Goal: Information Seeking & Learning: Learn about a topic

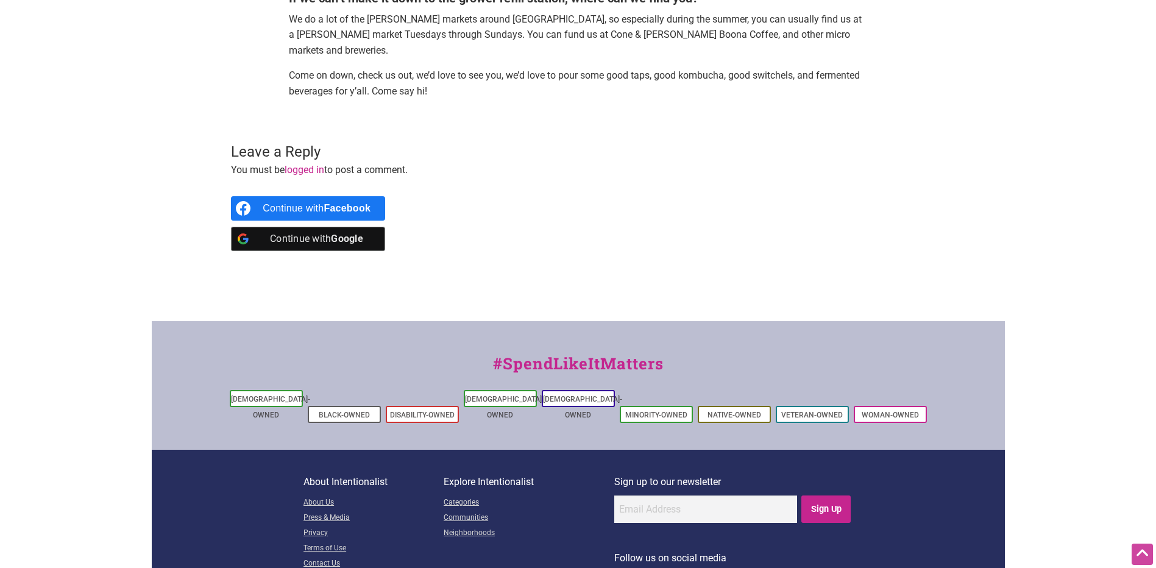
scroll to position [670, 0]
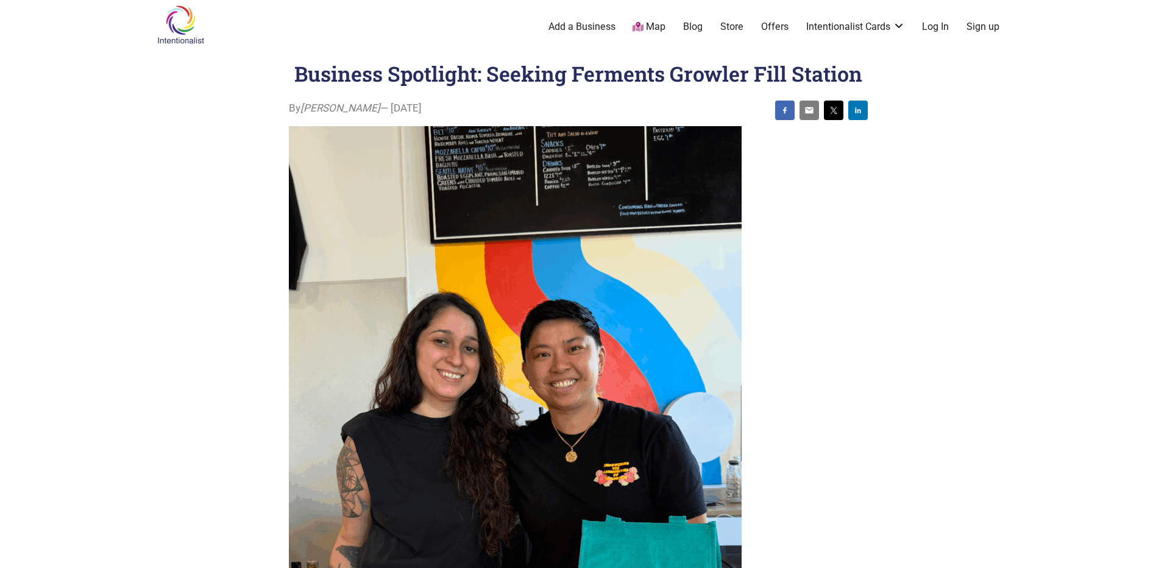
drag, startPoint x: 420, startPoint y: 107, endPoint x: 288, endPoint y: 113, distance: 131.7
copy div "By Sarah — June 10, 2025"
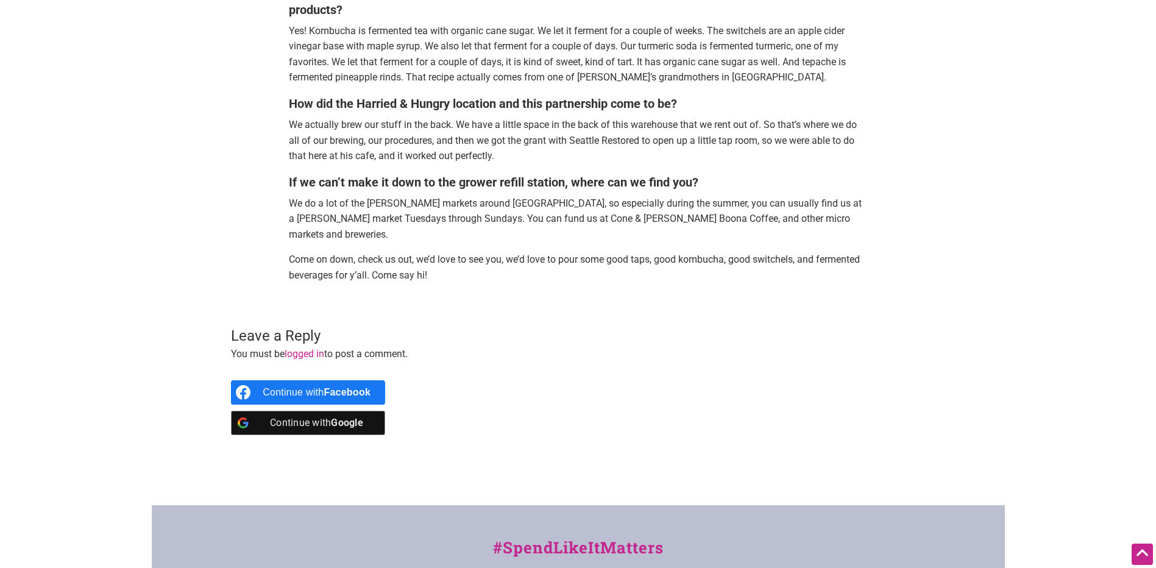
scroll to position [975, 0]
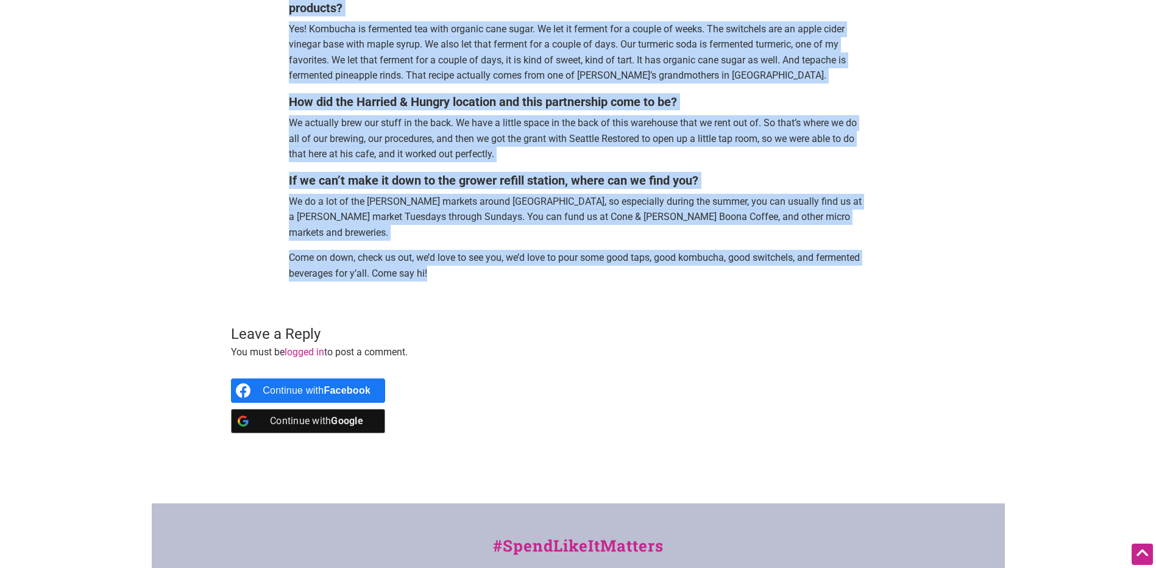
drag, startPoint x: 290, startPoint y: 272, endPoint x: 485, endPoint y: 242, distance: 197.2
copy div "There’s something brewing in Georgetown, and it’s not coffee. It’s tangy, it’s …"
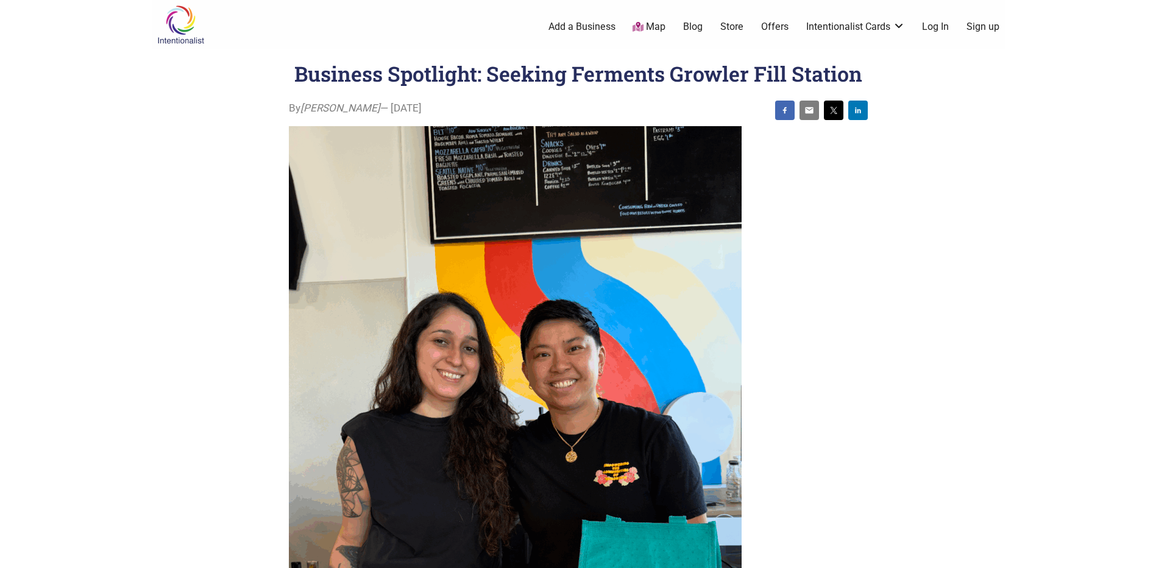
scroll to position [163, 0]
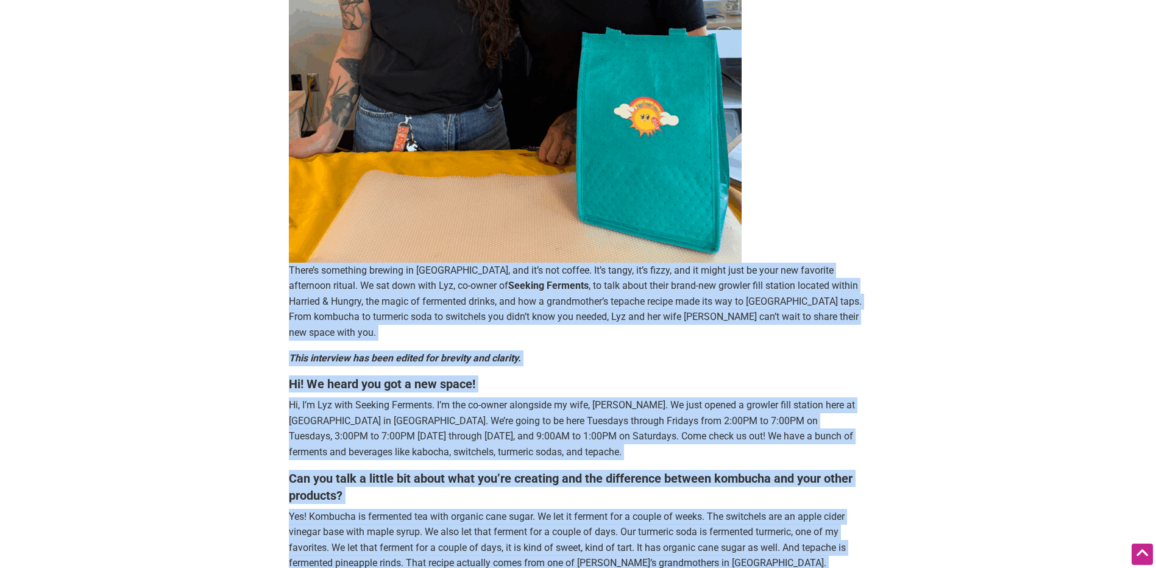
click at [441, 299] on p "There’s something brewing in Georgetown, and it’s not coffee. It’s tangy, it’s …" at bounding box center [578, 302] width 579 height 78
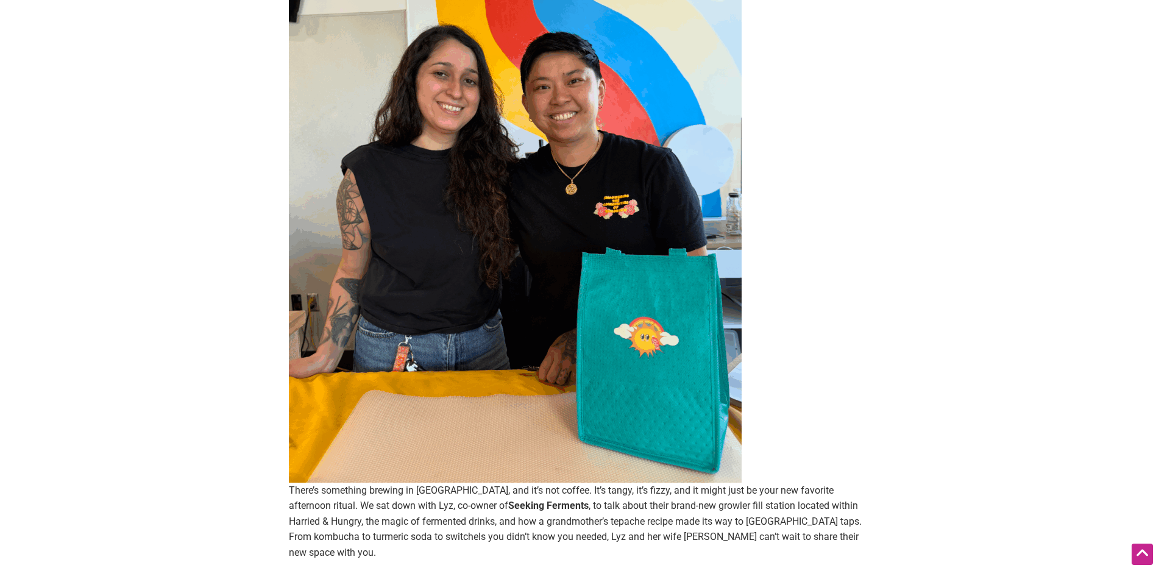
scroll to position [0, 0]
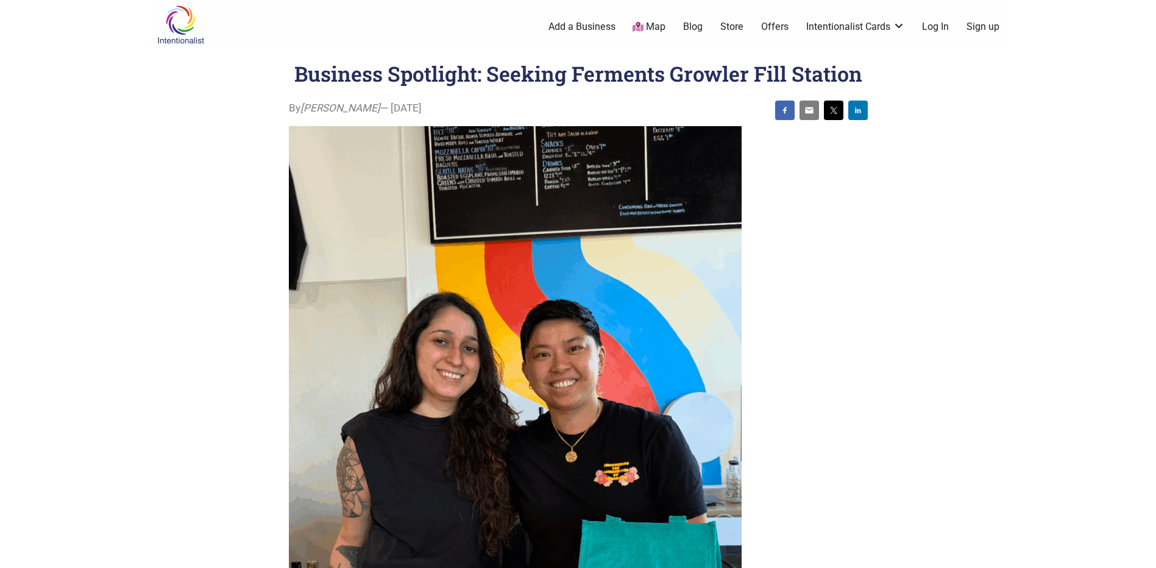
click at [366, 107] on span "By Sarah — June 10, 2025" at bounding box center [355, 109] width 133 height 16
click at [417, 105] on div at bounding box center [578, 110] width 579 height 19
drag, startPoint x: 373, startPoint y: 107, endPoint x: 343, endPoint y: 107, distance: 30.5
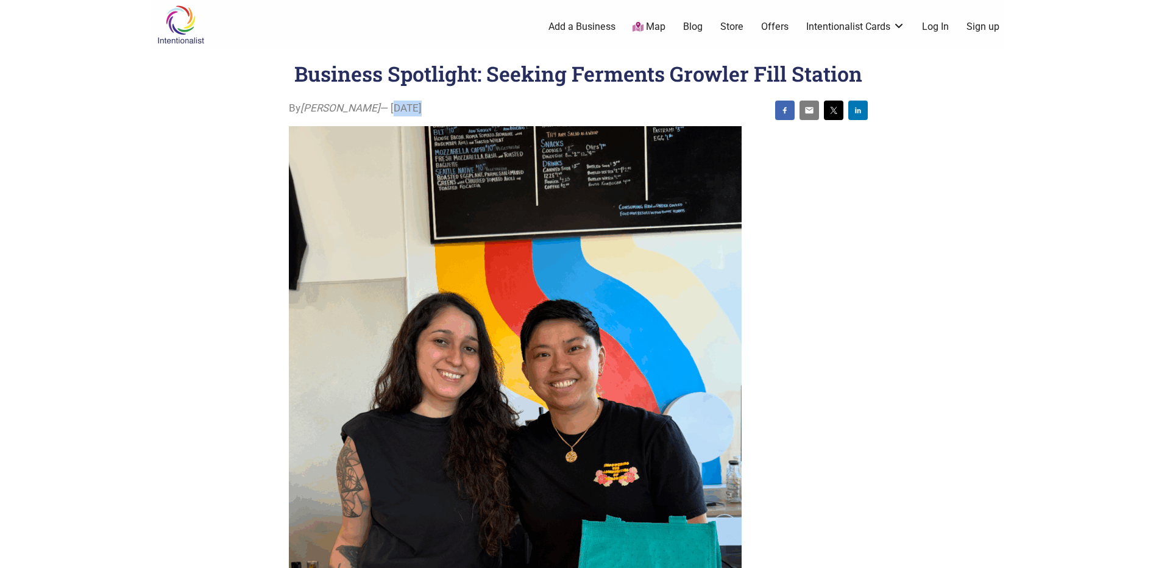
copy div "June 10, 2025"
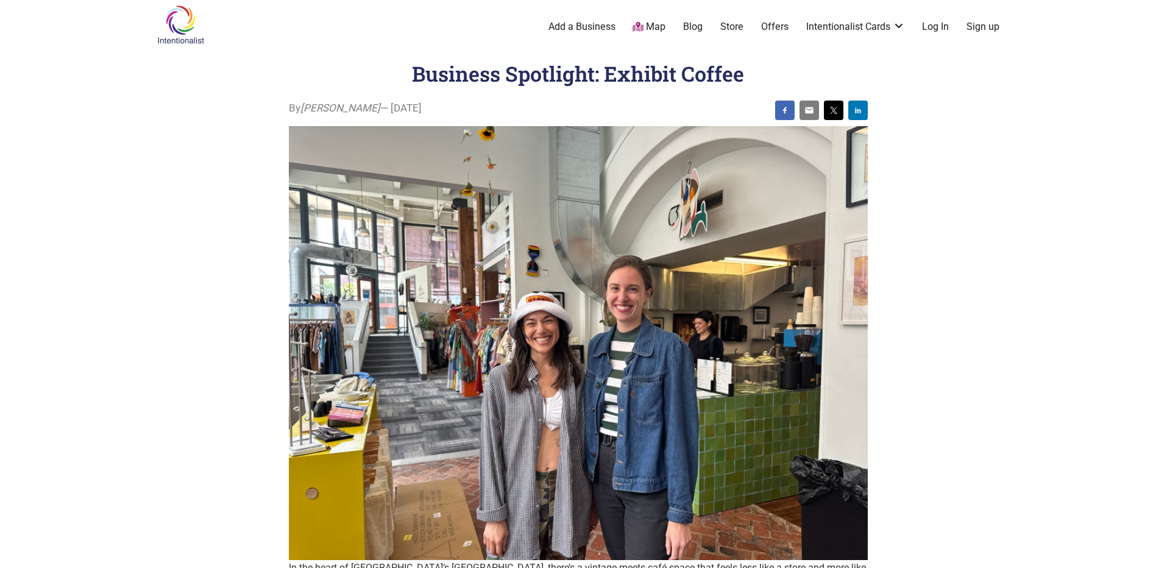
copy div "— June 17, 2025"
drag, startPoint x: 377, startPoint y: 104, endPoint x: 290, endPoint y: 105, distance: 87.1
click at [290, 105] on span "By Sarah — June 17, 2025" at bounding box center [355, 109] width 133 height 16
copy span "By Sarah — June 17, 2025"
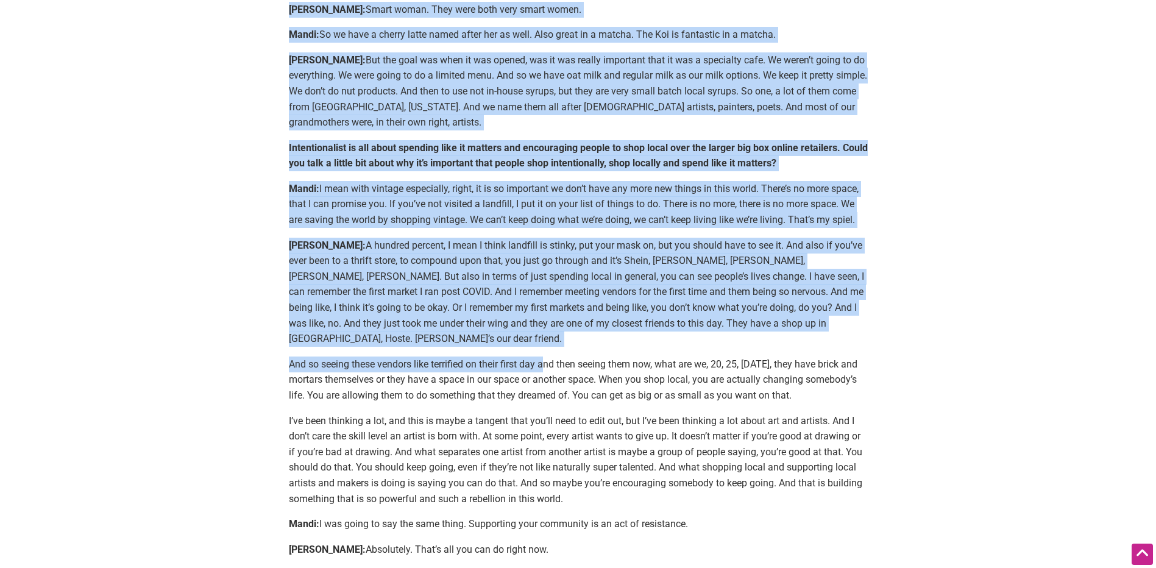
scroll to position [2762, 0]
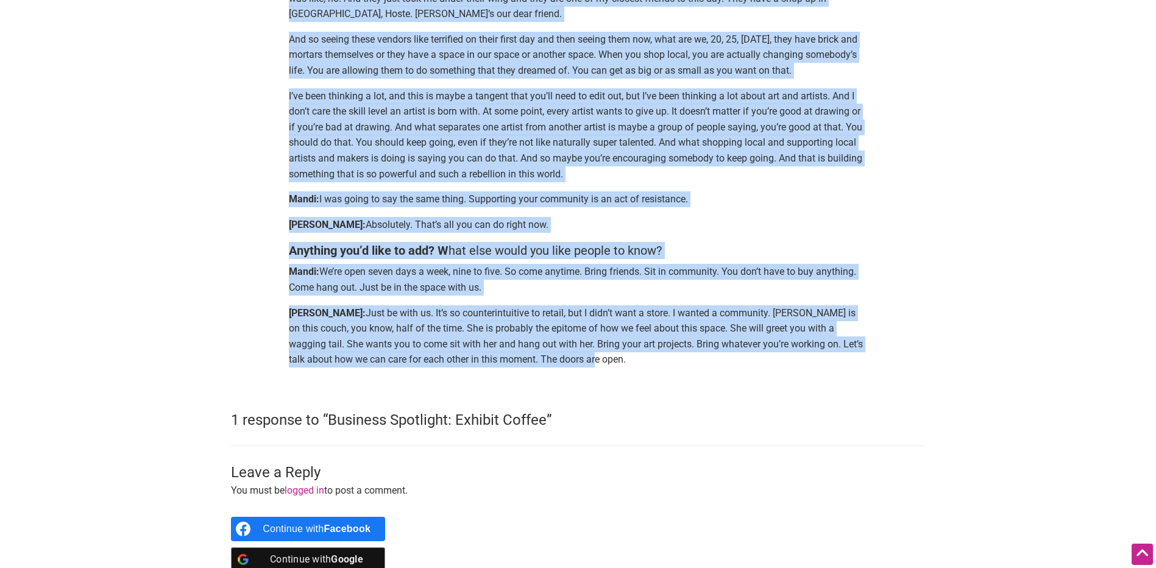
drag, startPoint x: 288, startPoint y: 240, endPoint x: 505, endPoint y: 300, distance: 225.1
copy div "In the heart of Seattle’s Pioneer Square, there’s a vintage-meets-café space th…"
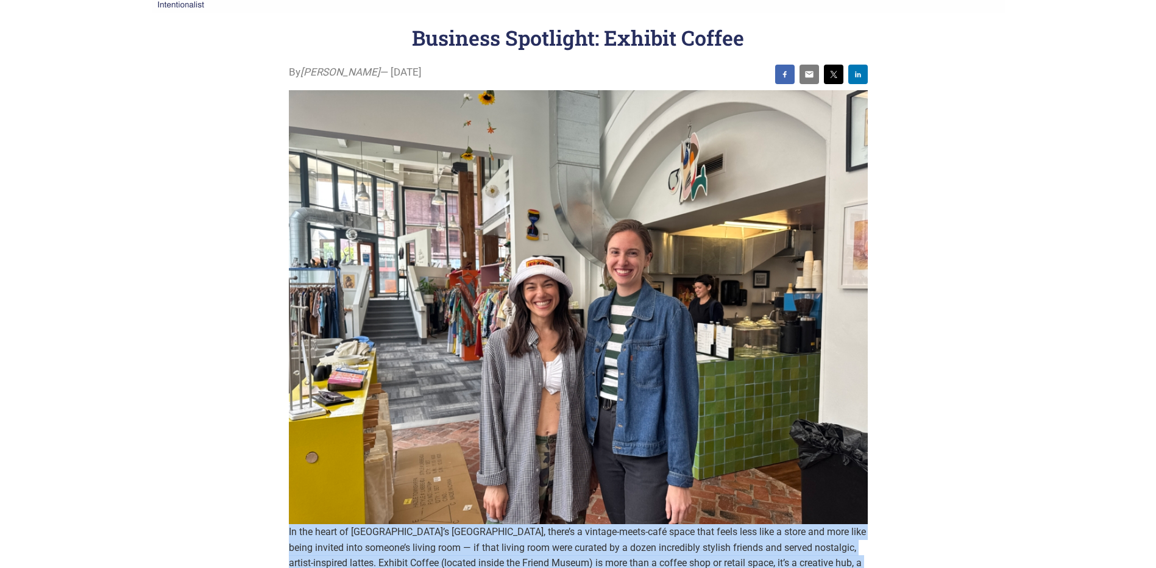
scroll to position [0, 0]
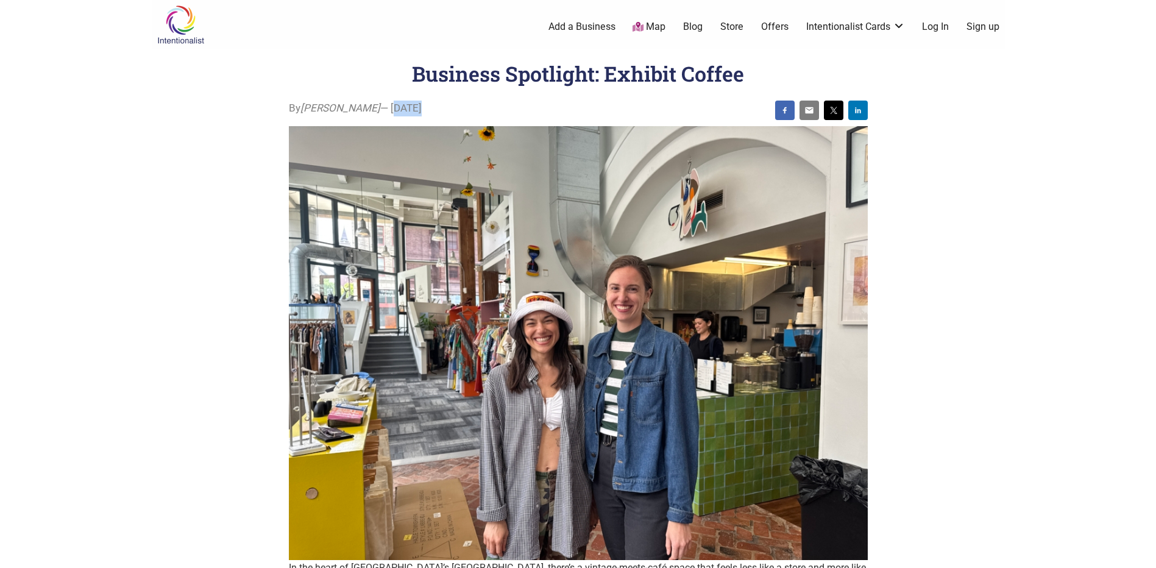
drag, startPoint x: 344, startPoint y: 107, endPoint x: 456, endPoint y: 104, distance: 112.2
copy div "June 17, 2025"
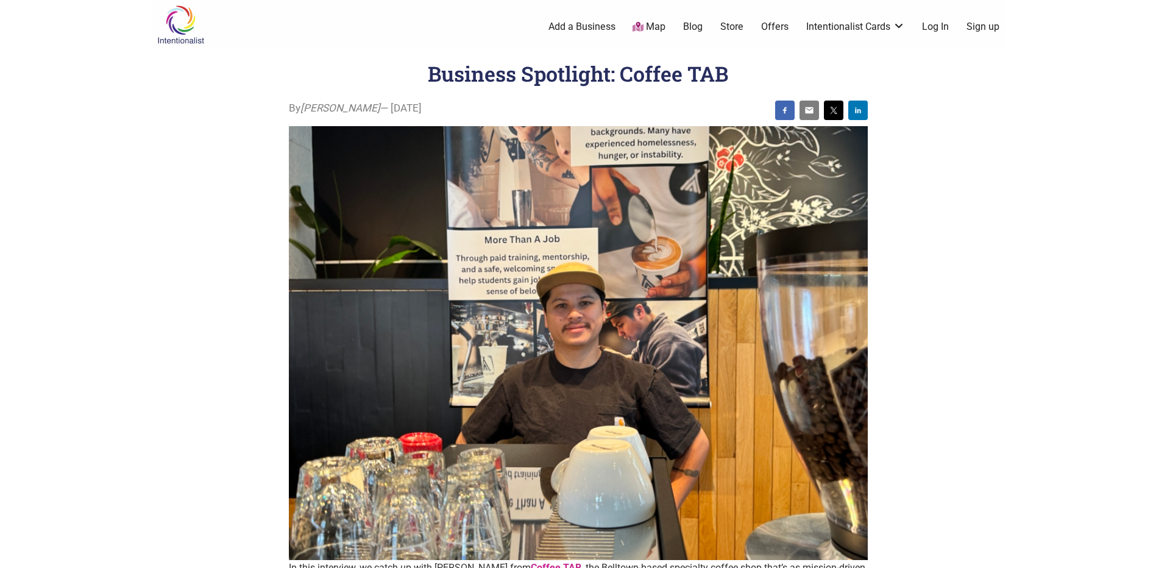
drag, startPoint x: 415, startPoint y: 106, endPoint x: 287, endPoint y: 107, distance: 128.0
copy div "By Sarah — August 5, 2025"
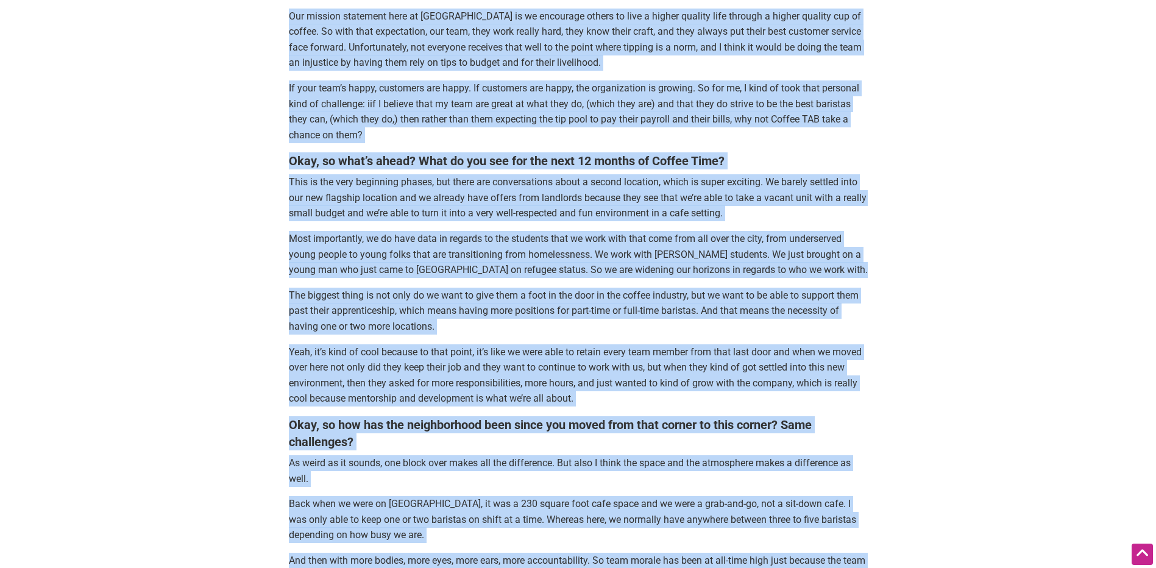
scroll to position [1462, 0]
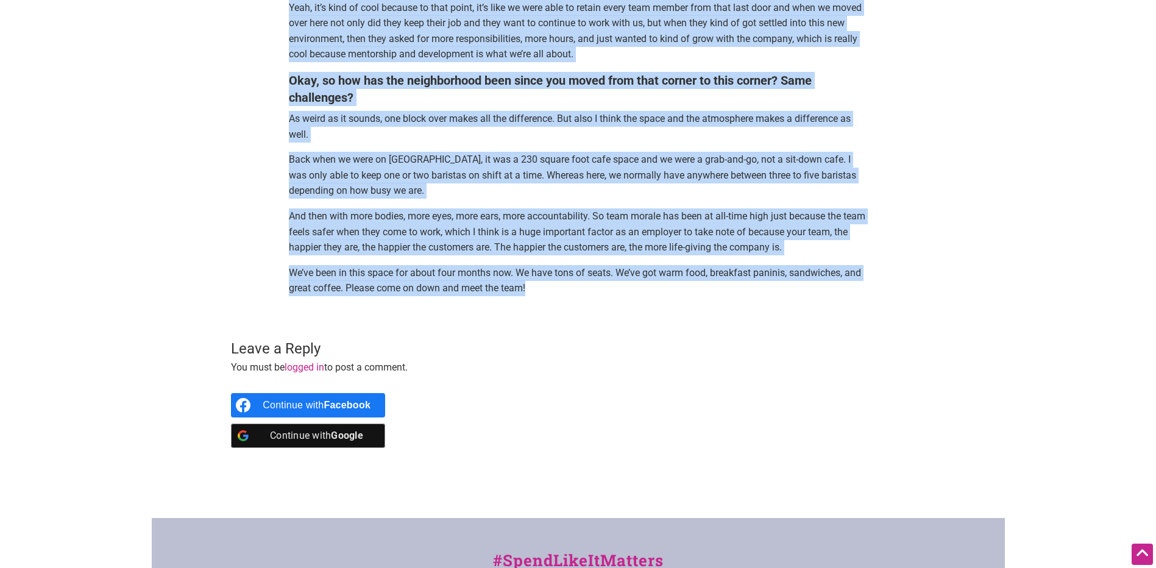
drag, startPoint x: 288, startPoint y: 244, endPoint x: 587, endPoint y: 273, distance: 301.2
copy div "In this interview, we catch up with Johnathan from Coffee TAB , the Belltown-ba…"
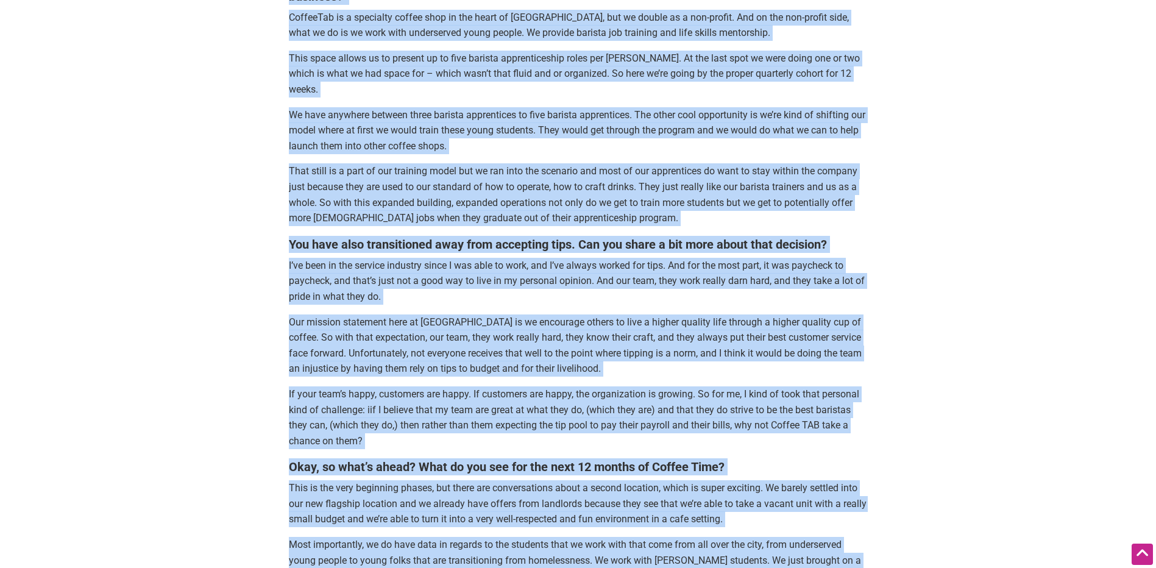
click at [445, 278] on p "I’ve been in the service industry since I was able to work, and I’ve always wor…" at bounding box center [578, 281] width 579 height 47
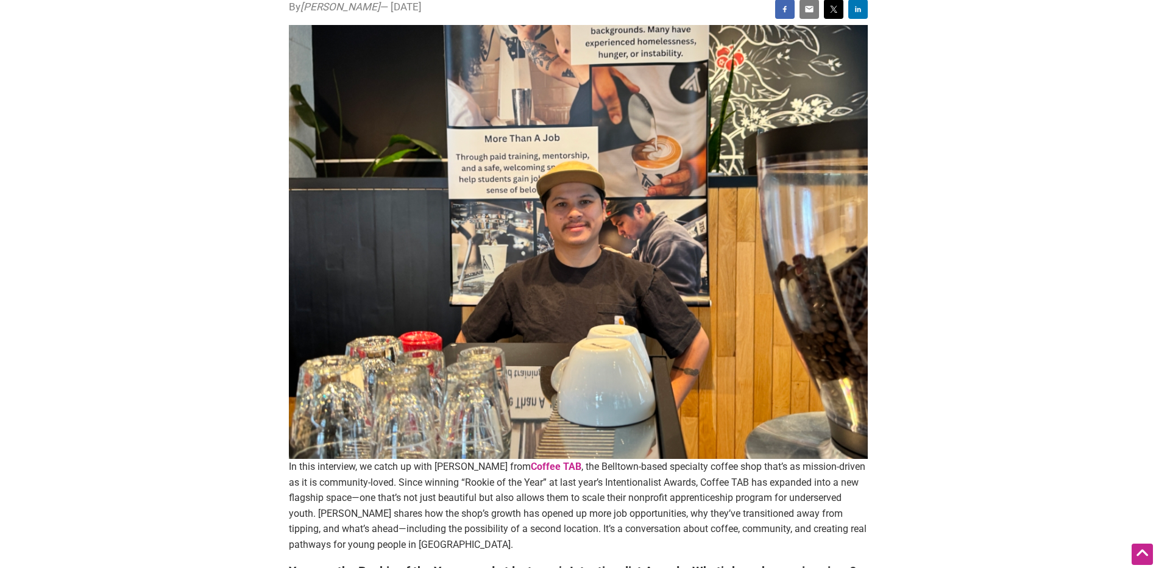
scroll to position [0, 0]
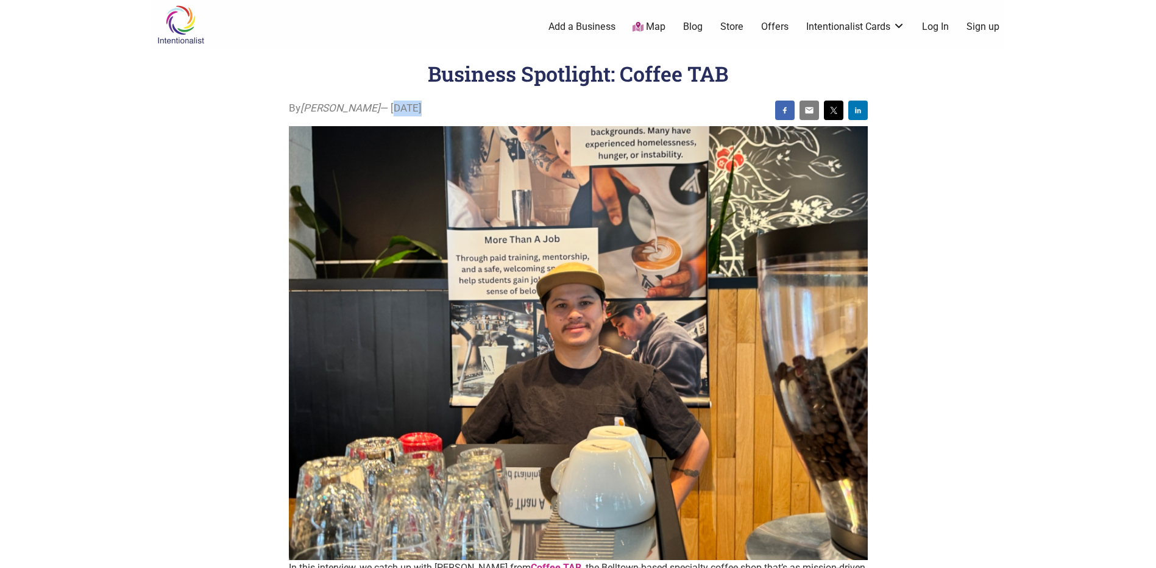
copy div "August 5, 2025"
drag, startPoint x: 416, startPoint y: 101, endPoint x: 344, endPoint y: 102, distance: 71.9
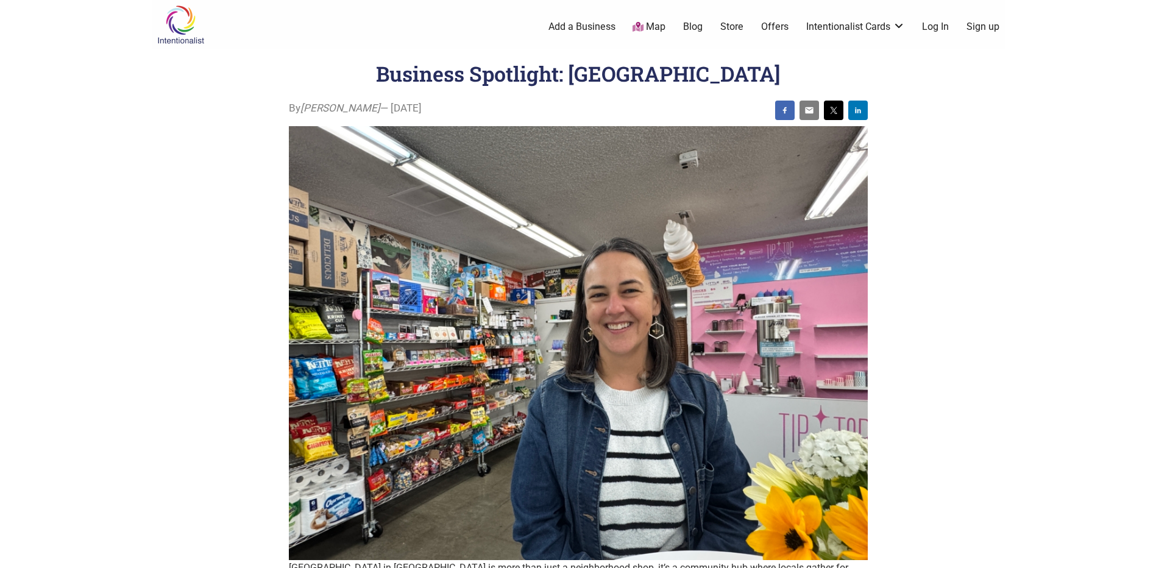
click at [409, 101] on span "By [PERSON_NAME] — [DATE]" at bounding box center [355, 109] width 133 height 16
drag, startPoint x: 417, startPoint y: 103, endPoint x: 289, endPoint y: 108, distance: 128.0
copy div "By [PERSON_NAME] — [DATE]"
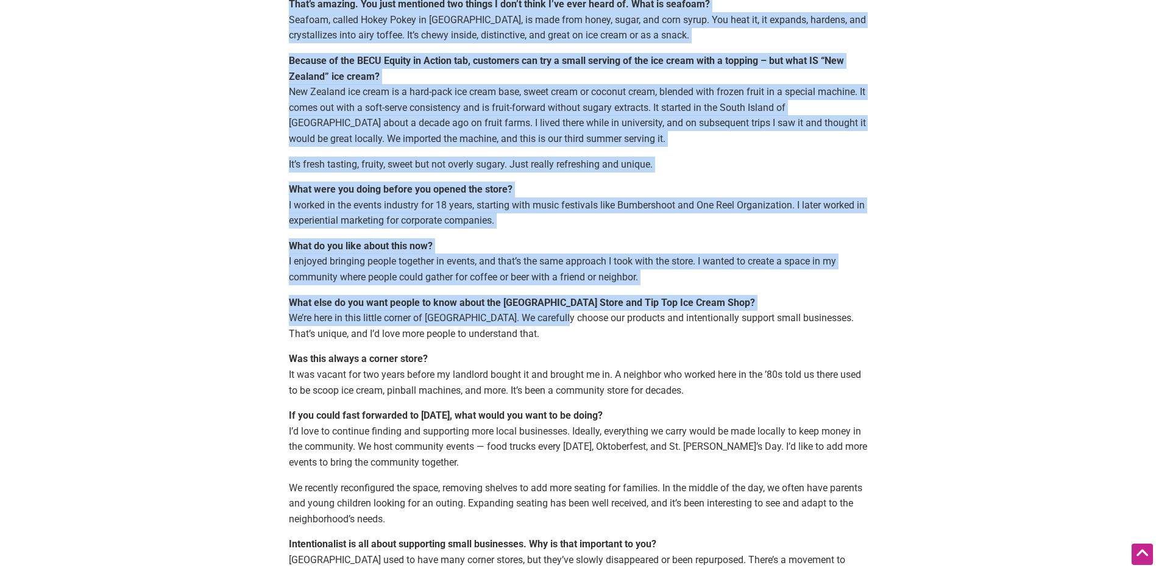
scroll to position [1300, 0]
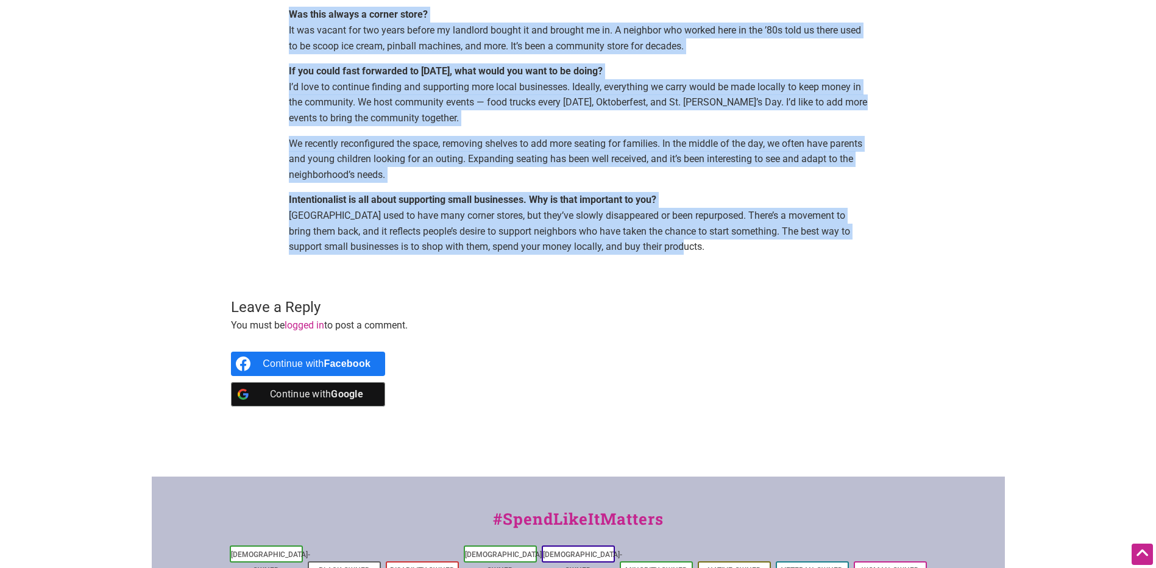
drag, startPoint x: 288, startPoint y: 82, endPoint x: 702, endPoint y: 226, distance: 438.0
copy div "Loremips Dolo Sitame Conse ad Elit Seddoei te inci utla etdo m aliquaenimad min…"
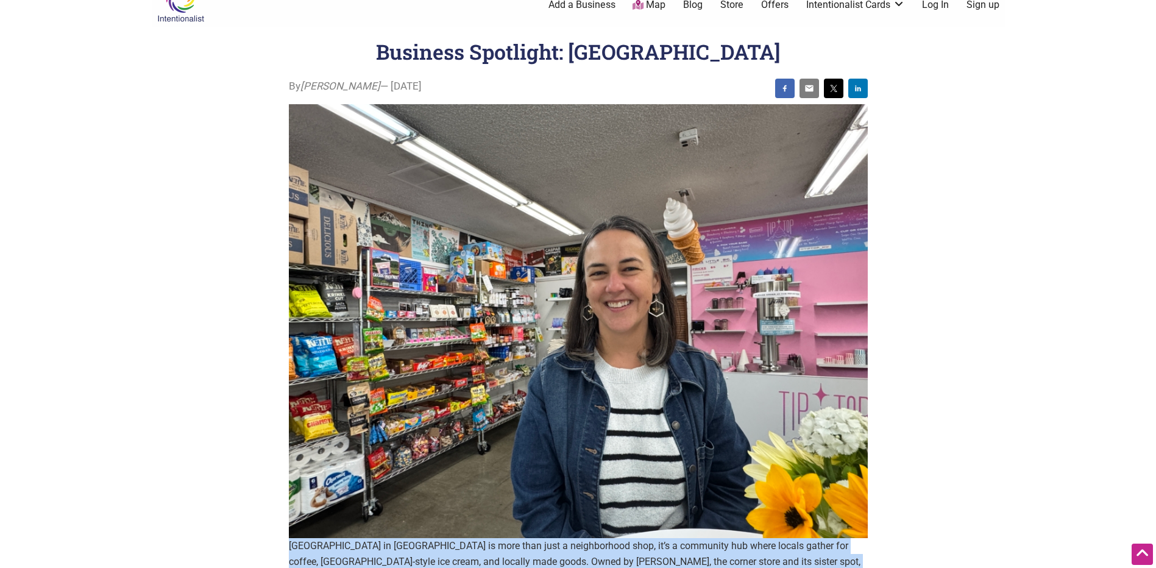
scroll to position [0, 0]
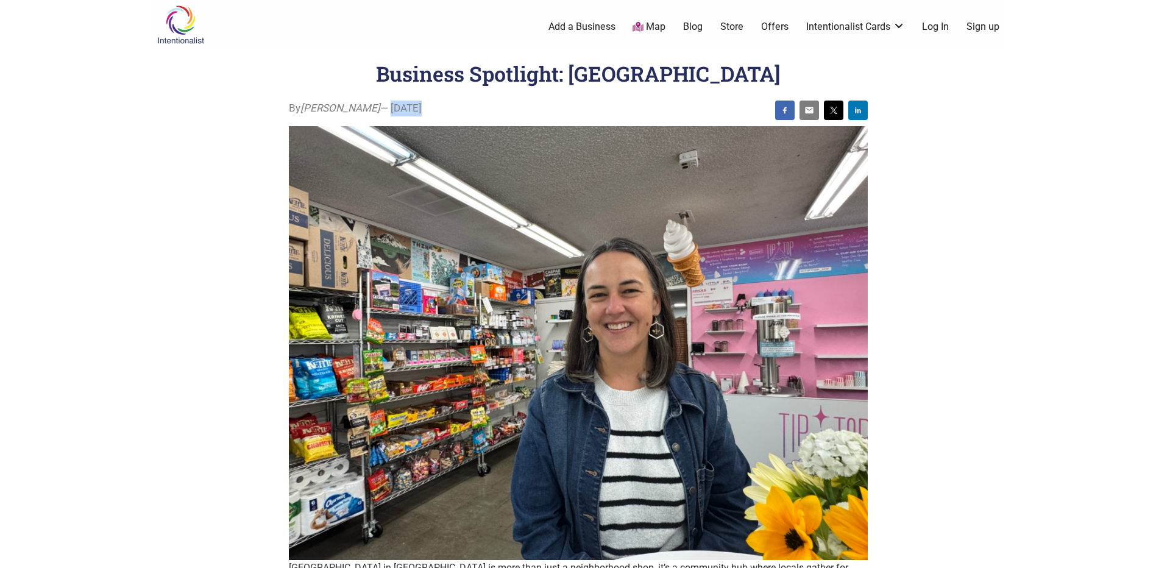
drag, startPoint x: 341, startPoint y: 107, endPoint x: 456, endPoint y: 102, distance: 115.3
copy div "August 12, 2025"
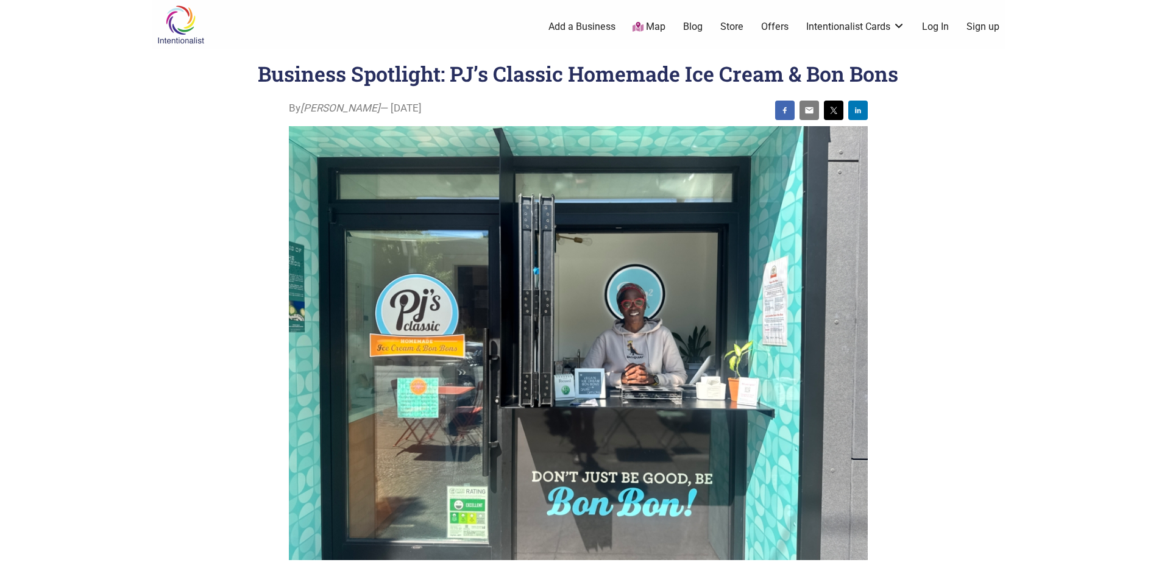
drag, startPoint x: 412, startPoint y: 103, endPoint x: 355, endPoint y: 110, distance: 57.7
click at [355, 110] on span "By [PERSON_NAME] — [DATE]" at bounding box center [355, 109] width 133 height 16
drag, startPoint x: 434, startPoint y: 105, endPoint x: 288, endPoint y: 109, distance: 146.3
copy div "By Sarah — August 19, 2025"
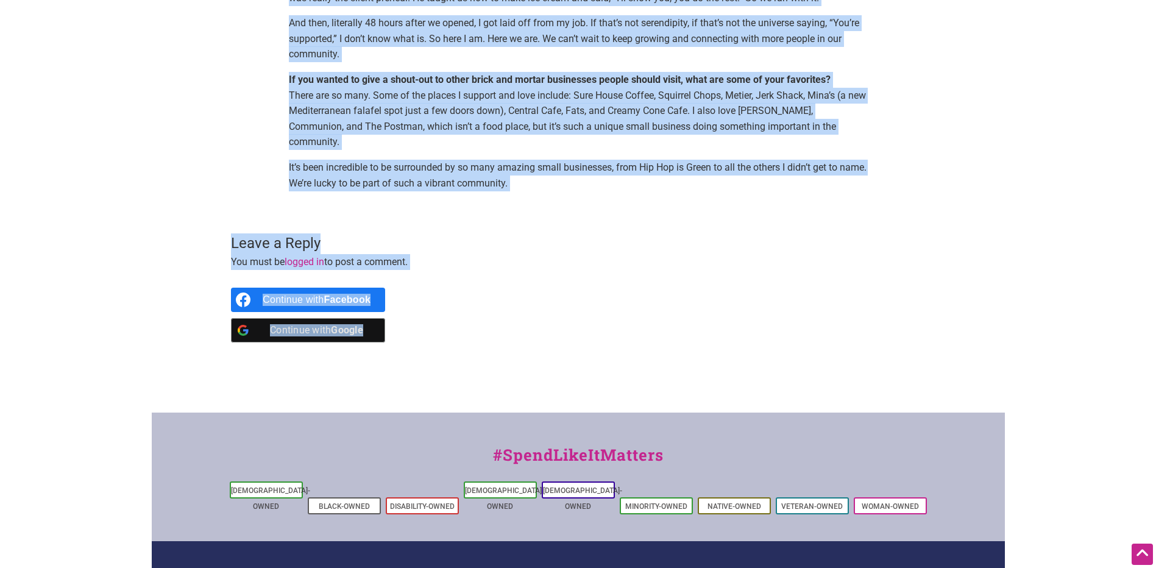
scroll to position [1300, 0]
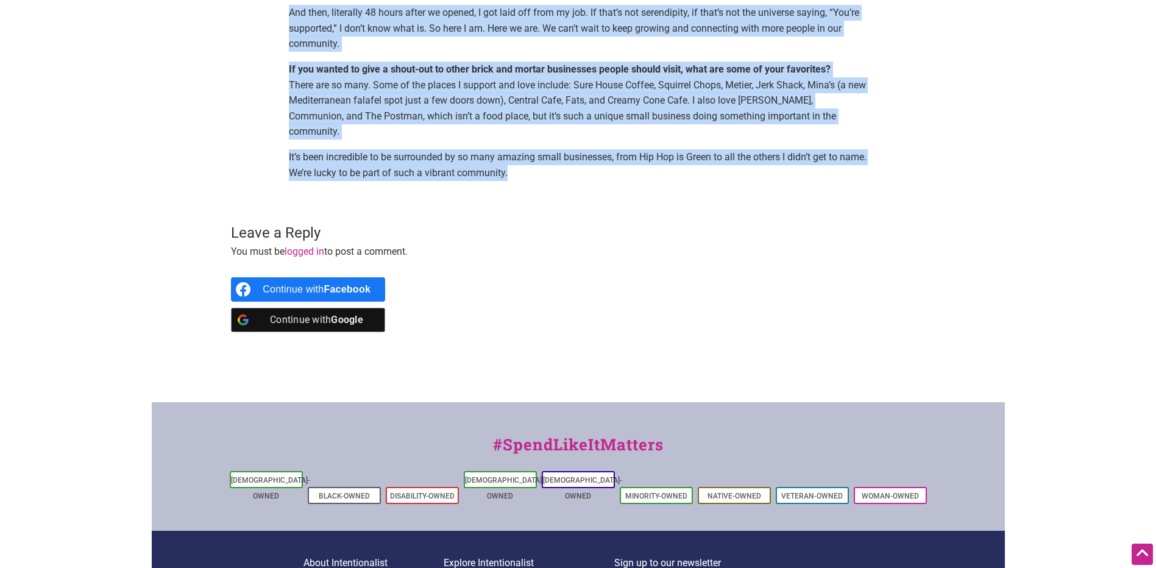
drag, startPoint x: 285, startPoint y: 90, endPoint x: 541, endPoint y: 172, distance: 269.4
copy div "Seattle’s Central District is home to PJ’s Classic Homemade Ice Cream and Bon B…"
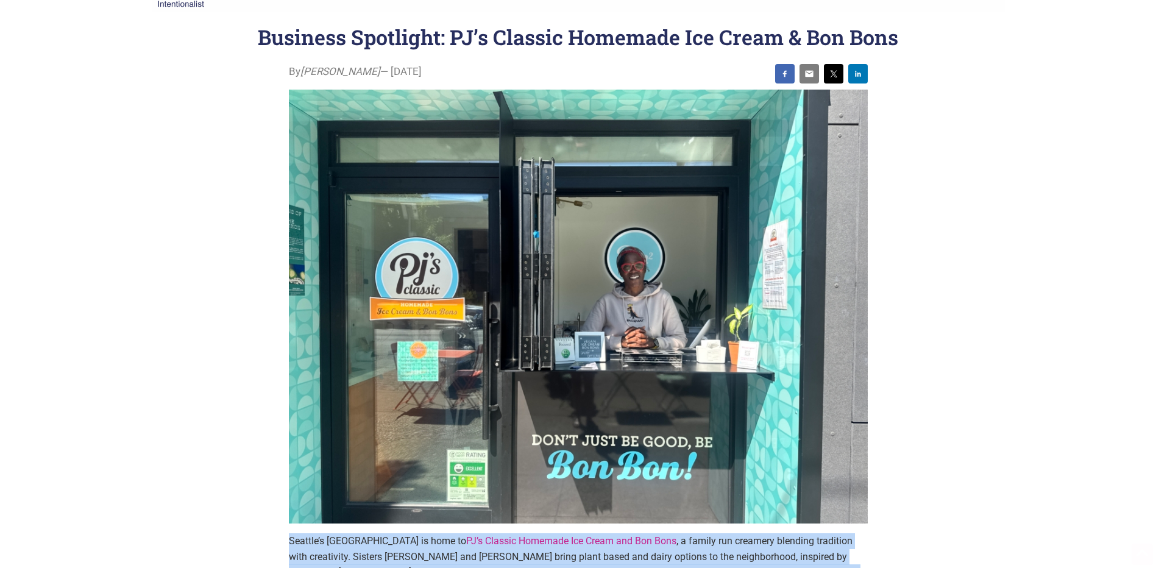
scroll to position [0, 0]
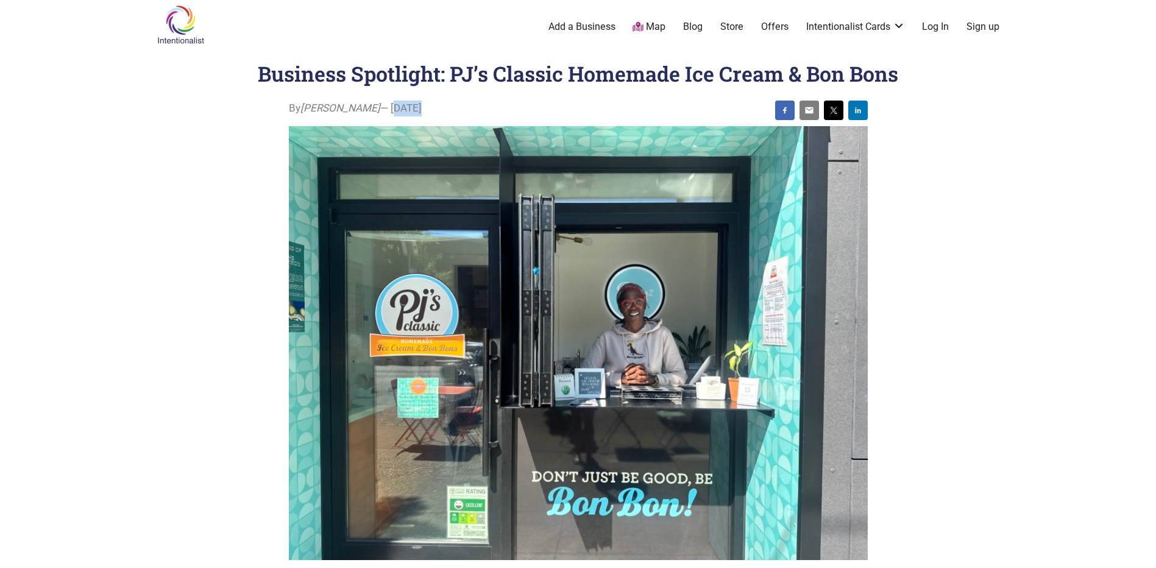
drag, startPoint x: 409, startPoint y: 108, endPoint x: 344, endPoint y: 107, distance: 65.2
copy div "August 19, 2025"
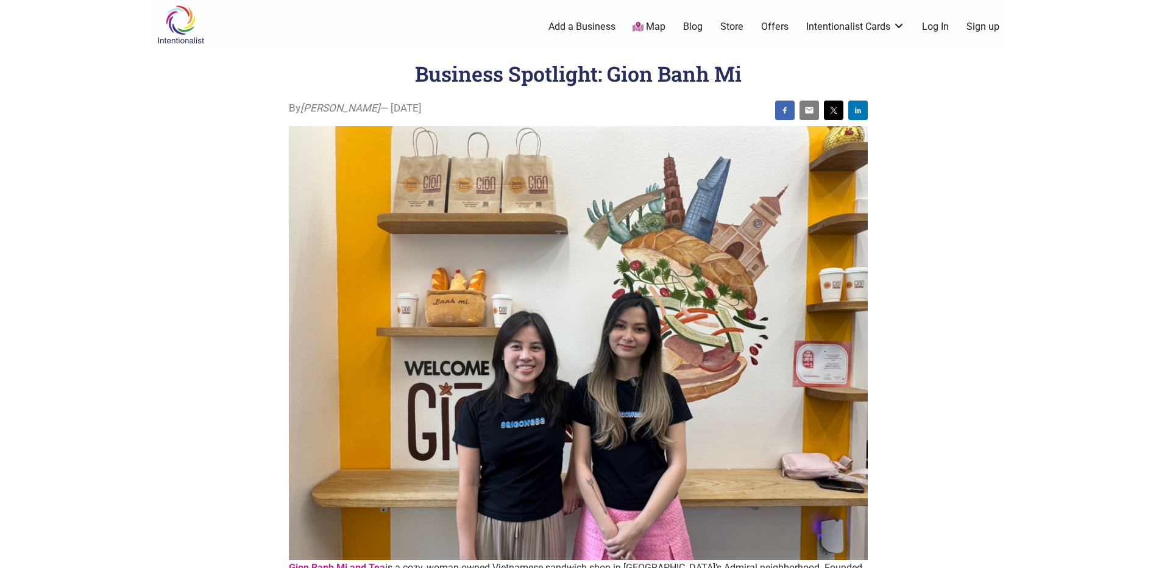
drag, startPoint x: 412, startPoint y: 108, endPoint x: 289, endPoint y: 109, distance: 123.1
copy div "By [PERSON_NAME] — [DATE]"
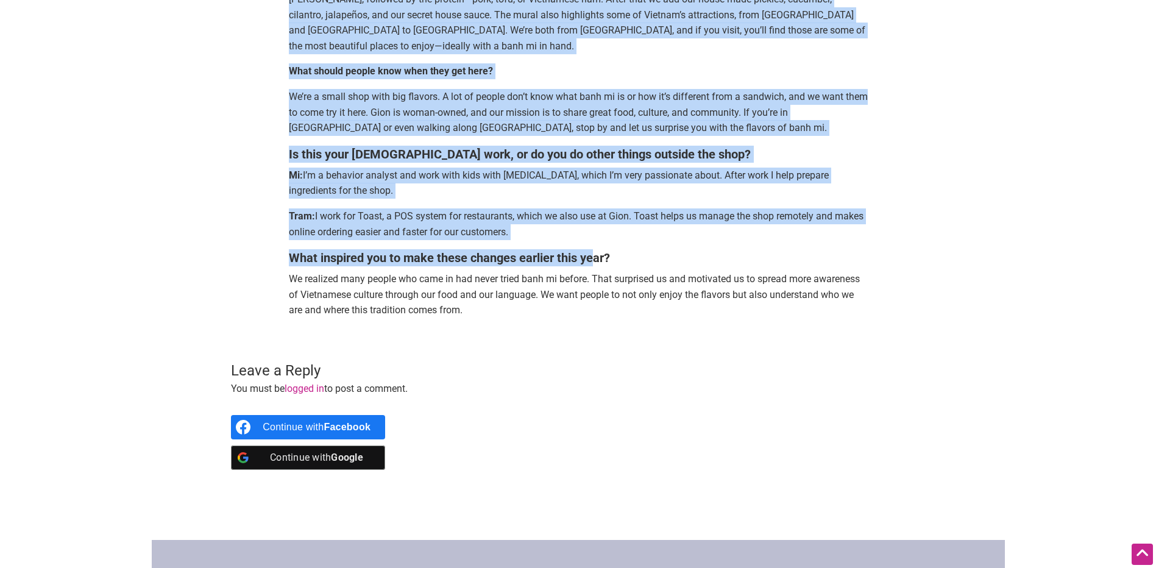
scroll to position [1138, 0]
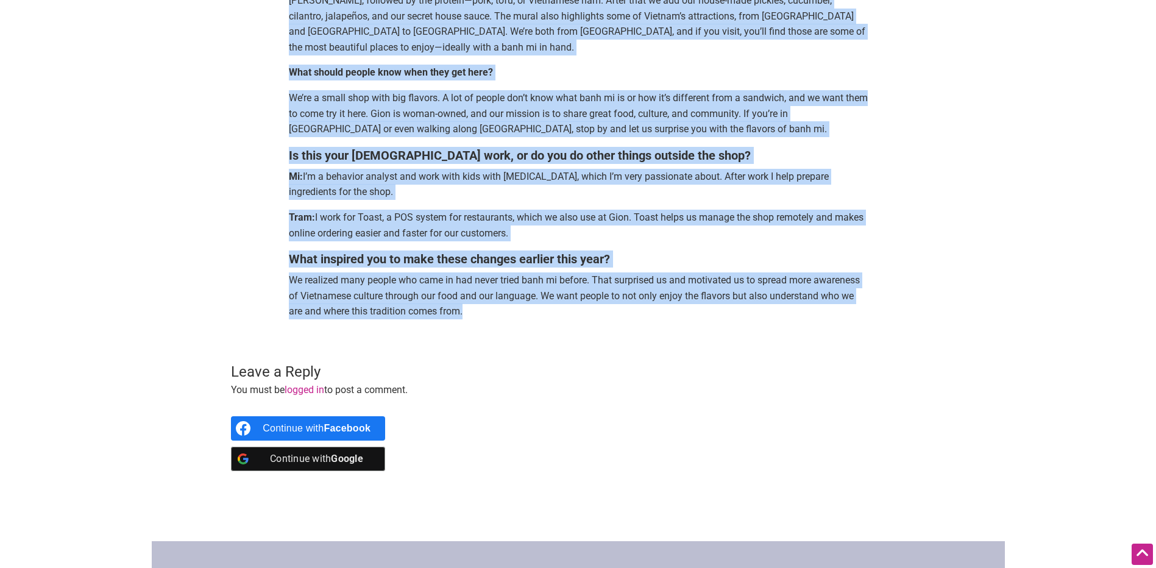
copy div "Lore Ipsu Do sit Ame co a elit, seddo-eiusm Temporinci utlabore etdo ma Aliq En…"
drag, startPoint x: 288, startPoint y: 78, endPoint x: 533, endPoint y: 302, distance: 332.5
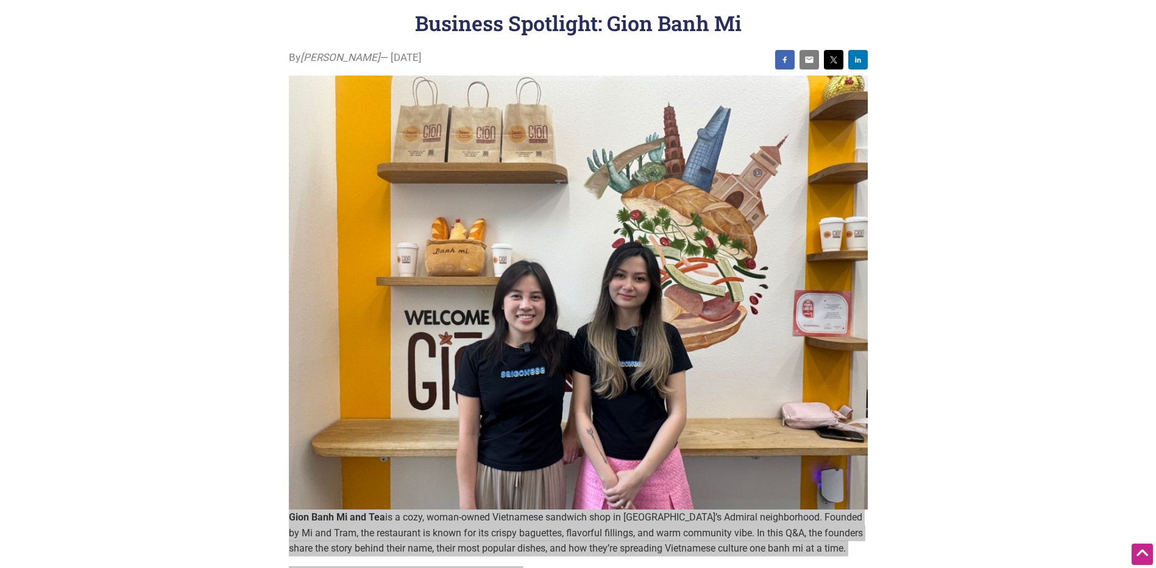
scroll to position [0, 0]
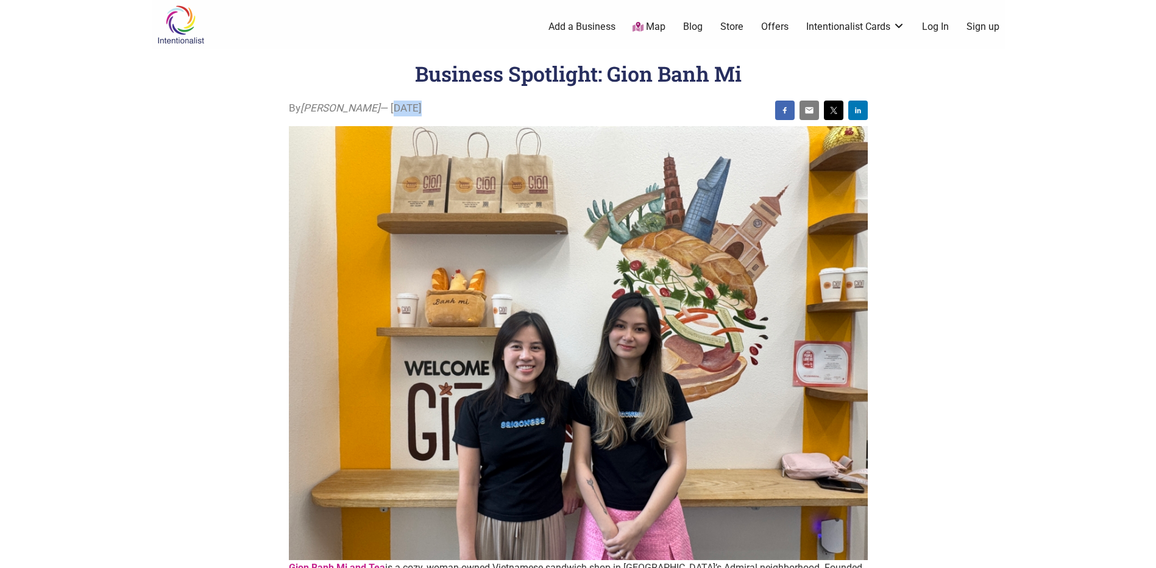
copy div "[DATE]"
drag, startPoint x: 429, startPoint y: 112, endPoint x: 344, endPoint y: 112, distance: 85.3
